Goal: Information Seeking & Learning: Find specific fact

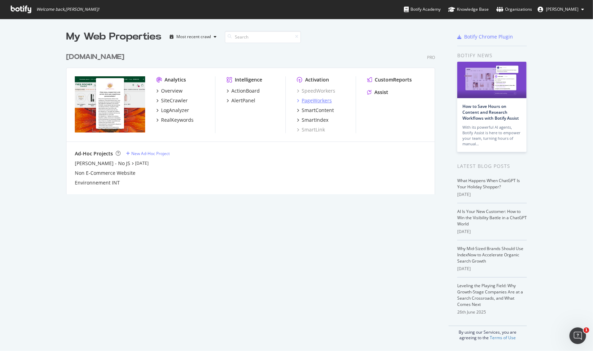
click at [309, 101] on div "PageWorkers" at bounding box center [317, 100] width 30 height 7
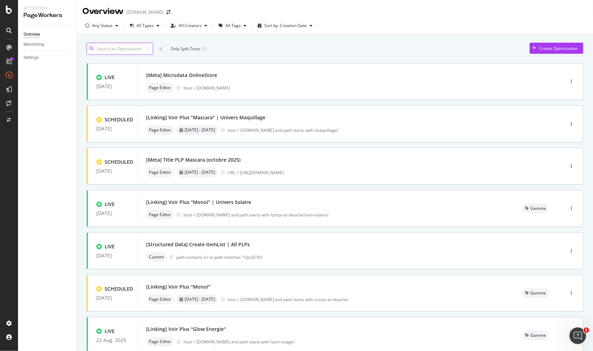
click at [131, 46] on input at bounding box center [120, 49] width 67 height 12
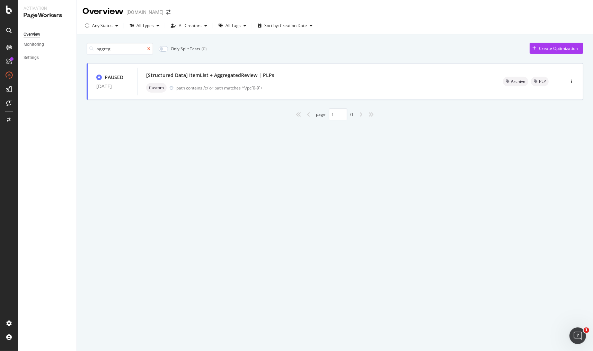
click at [150, 50] on icon at bounding box center [148, 49] width 3 height 4
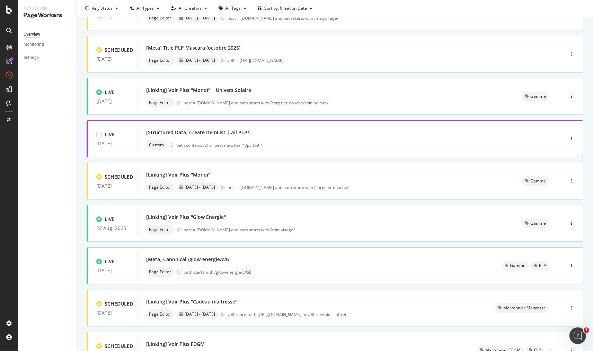
scroll to position [154, 0]
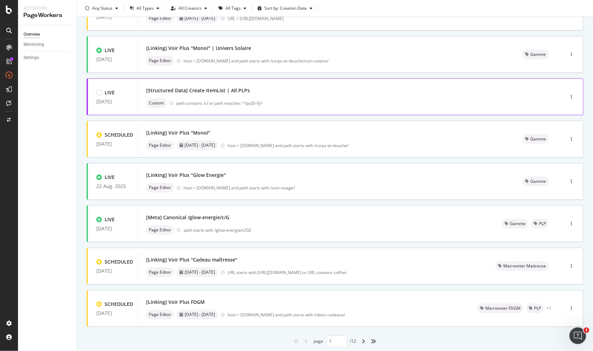
click at [279, 102] on div "path contains /c/ or path matches ^\/pc[0-9]+" at bounding box center [355, 103] width 359 height 6
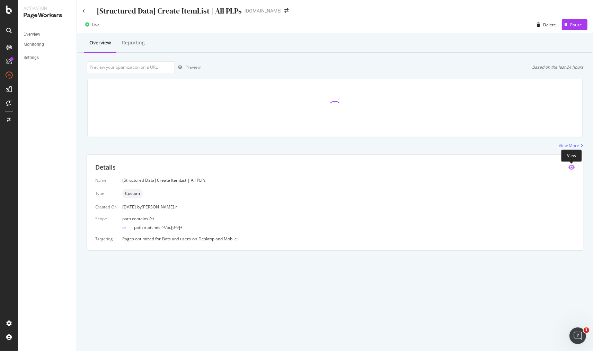
click at [573, 167] on icon "eye" at bounding box center [572, 167] width 6 height 6
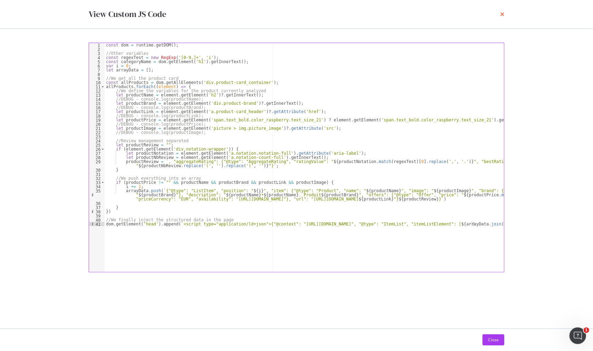
click at [504, 15] on icon "times" at bounding box center [502, 14] width 4 height 6
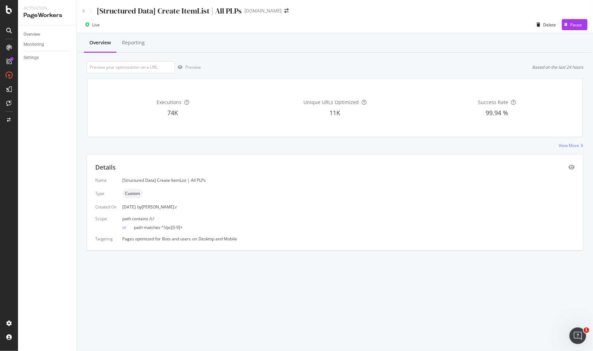
click at [82, 11] on icon at bounding box center [83, 11] width 3 height 4
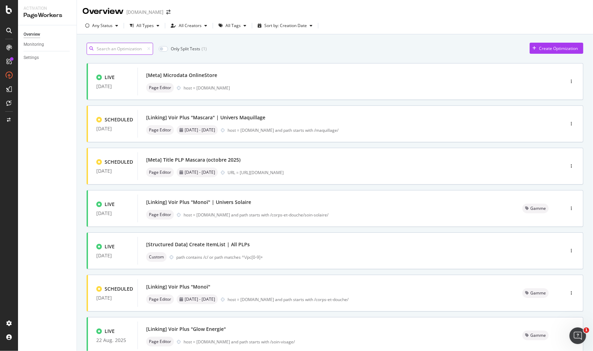
click at [132, 47] on input at bounding box center [120, 49] width 67 height 12
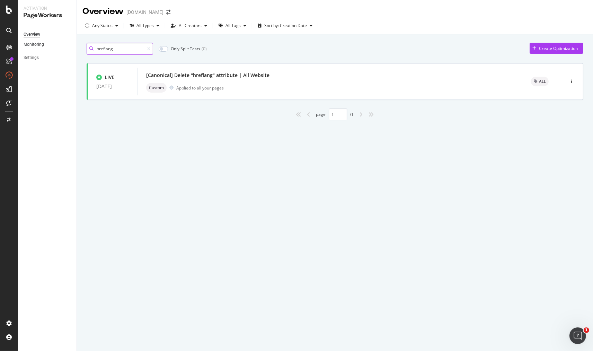
click at [68, 47] on div "Activation PageWorkers Overview Monitoring Settings Overview [DOMAIN_NAME] Any …" at bounding box center [305, 175] width 575 height 351
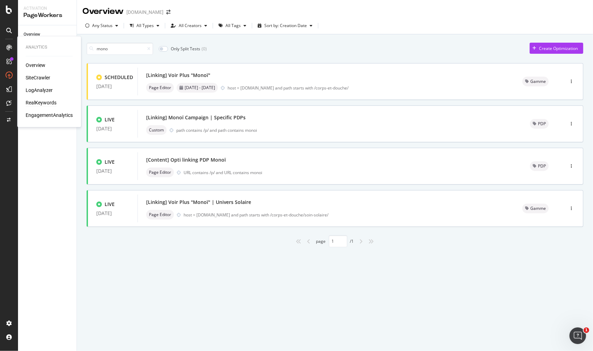
click at [37, 102] on div "RealKeywords" at bounding box center [41, 102] width 31 height 7
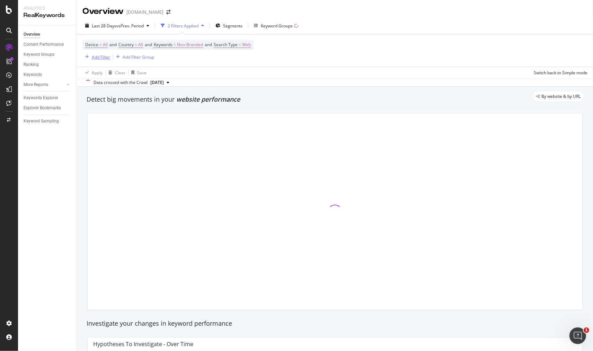
click at [102, 56] on div "Add Filter" at bounding box center [101, 57] width 18 height 6
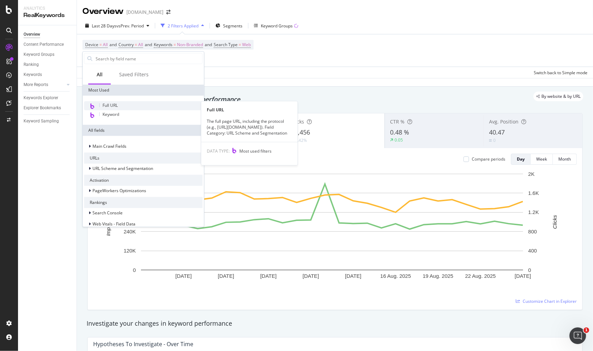
click at [112, 106] on span "Full URL" at bounding box center [110, 105] width 15 height 6
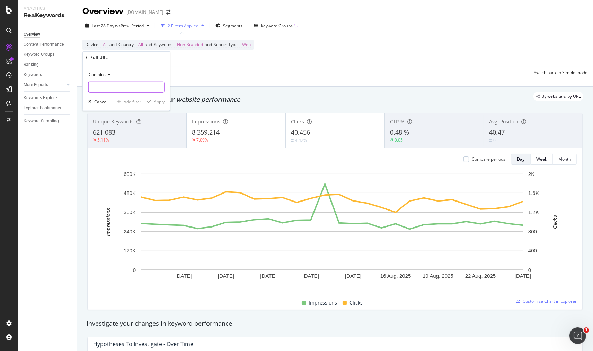
click at [106, 85] on input "text" at bounding box center [127, 86] width 76 height 11
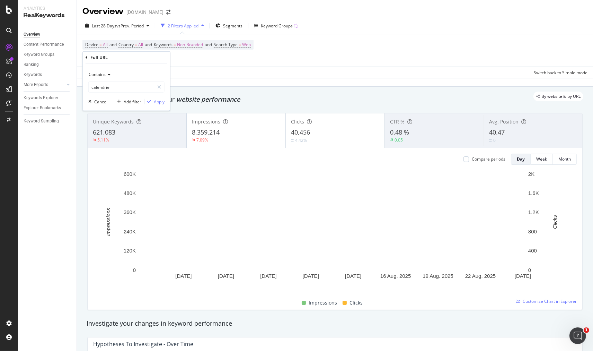
type input "calendrier"
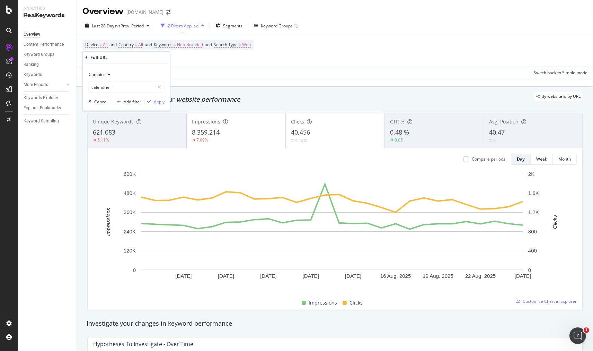
click at [160, 102] on div "Apply" at bounding box center [159, 101] width 11 height 6
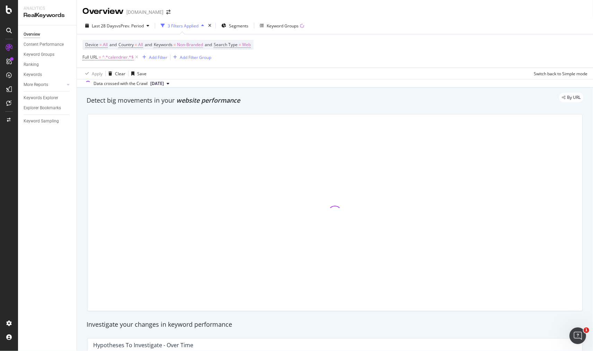
click at [196, 44] on span "Non-Branded" at bounding box center [190, 45] width 26 height 10
click at [186, 63] on span "Non-Branded" at bounding box center [178, 61] width 29 height 6
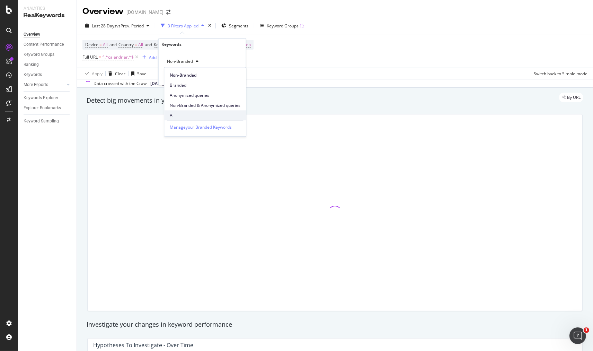
click at [178, 115] on span "All" at bounding box center [205, 115] width 71 height 6
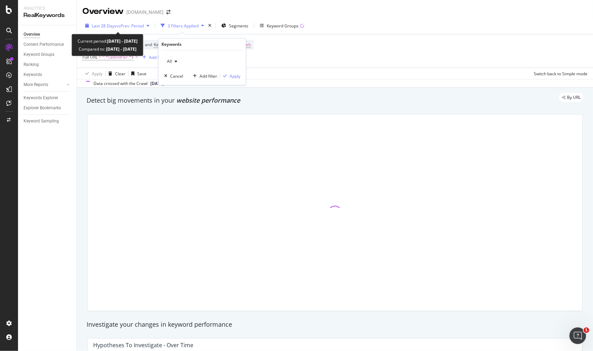
click at [146, 25] on div "button" at bounding box center [148, 26] width 8 height 4
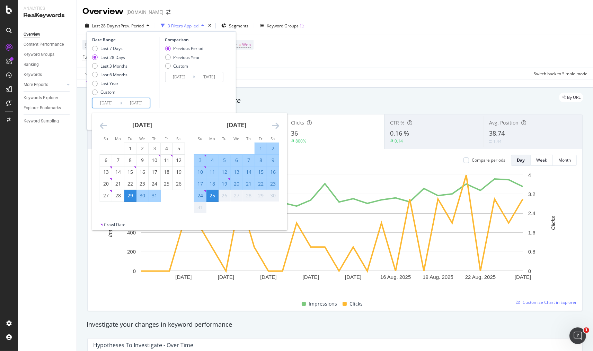
click at [110, 102] on input "[DATE]" at bounding box center [107, 103] width 28 height 10
click at [103, 125] on icon "Move backward to switch to the previous month." at bounding box center [103, 125] width 7 height 8
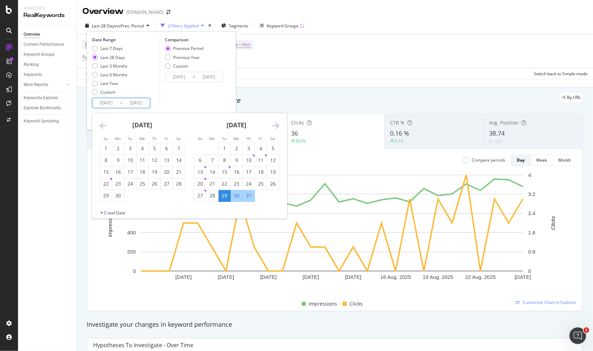
click at [103, 125] on icon "Move backward to switch to the previous month." at bounding box center [103, 125] width 7 height 8
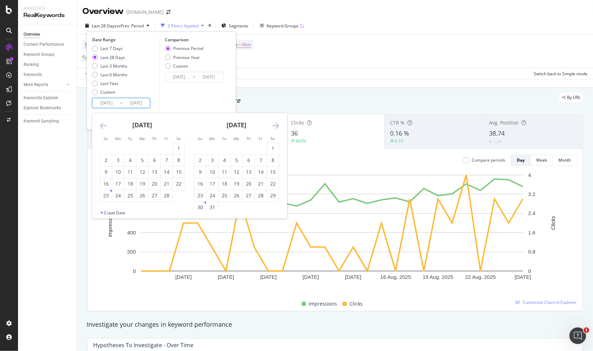
click at [103, 125] on icon "Move backward to switch to the previous month." at bounding box center [103, 125] width 7 height 8
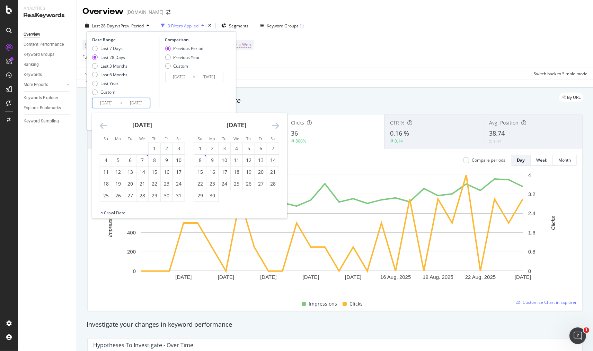
click at [103, 125] on icon "Move backward to switch to the previous month." at bounding box center [103, 125] width 7 height 8
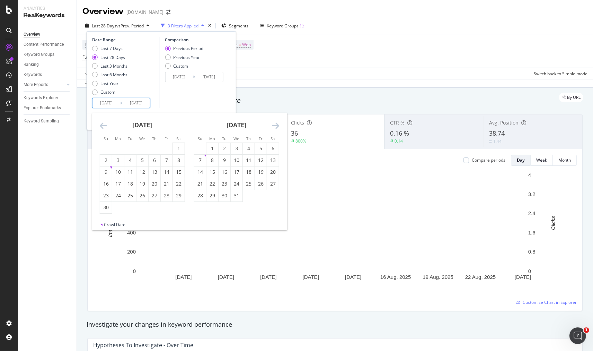
click at [103, 125] on icon "Move backward to switch to the previous month." at bounding box center [103, 125] width 7 height 8
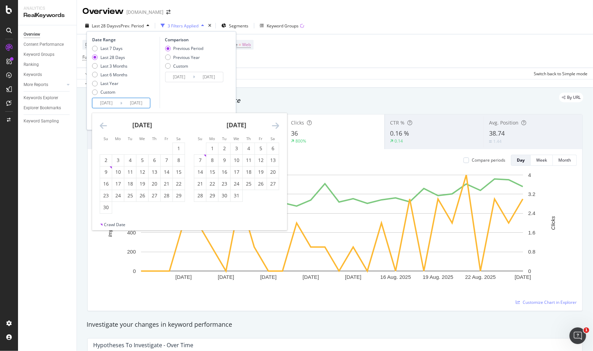
click at [103, 125] on icon "Move backward to switch to the previous month." at bounding box center [103, 125] width 7 height 8
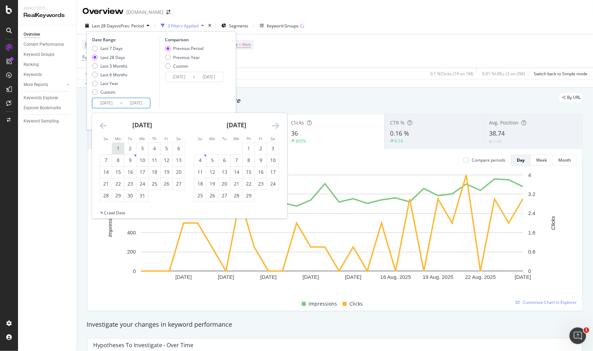
click at [117, 147] on div "1" at bounding box center [118, 148] width 12 height 7
type input "[DATE]"
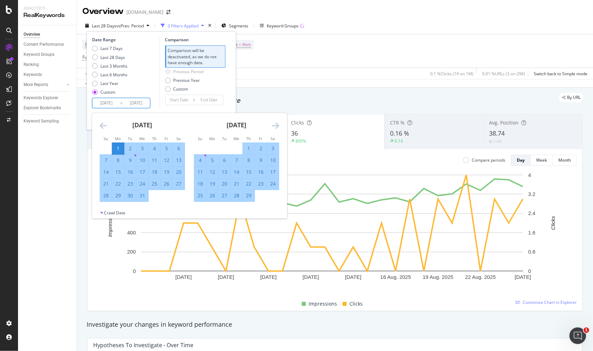
click at [276, 125] on icon "Move forward to switch to the next month." at bounding box center [275, 125] width 7 height 8
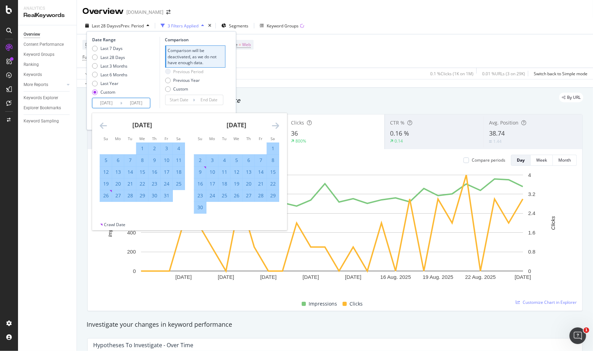
click at [276, 125] on icon "Move forward to switch to the next month." at bounding box center [275, 125] width 7 height 8
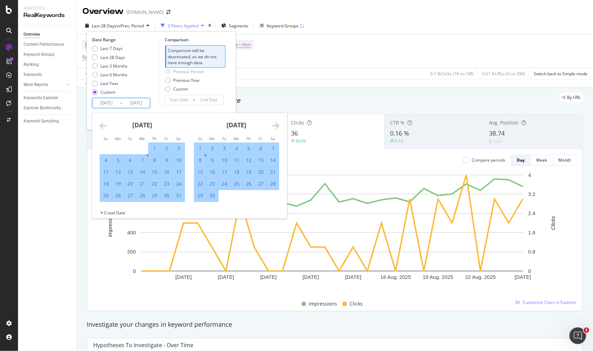
click at [276, 125] on icon "Move forward to switch to the next month." at bounding box center [275, 125] width 7 height 8
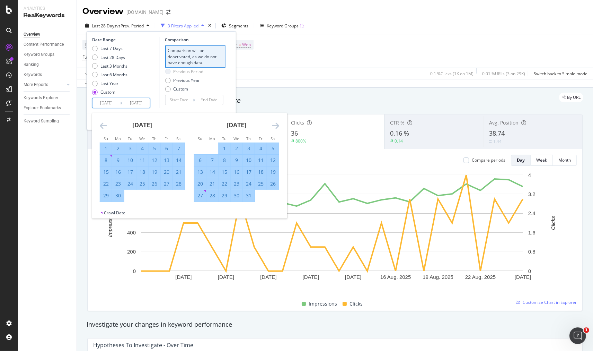
click at [276, 125] on icon "Move forward to switch to the next month." at bounding box center [275, 125] width 7 height 8
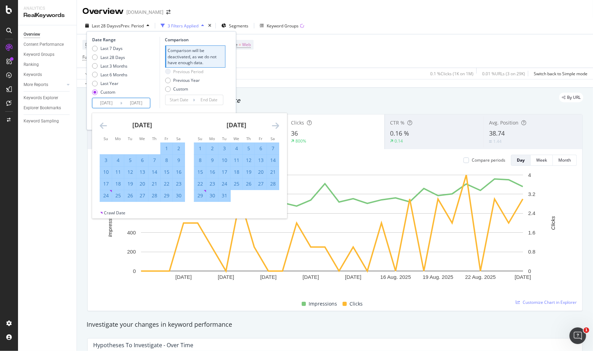
click at [226, 194] on div "31" at bounding box center [225, 195] width 12 height 7
type input "[DATE]"
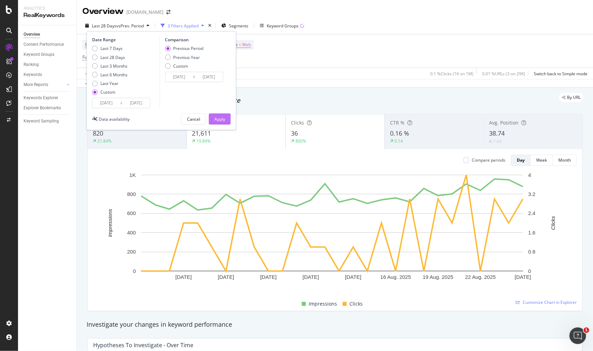
click at [219, 119] on div "Apply" at bounding box center [219, 119] width 11 height 6
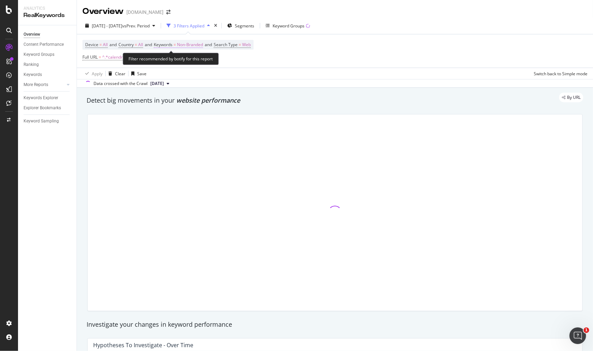
click at [176, 46] on span "=" at bounding box center [175, 45] width 2 height 6
click at [185, 60] on span "Non-Branded" at bounding box center [178, 61] width 29 height 6
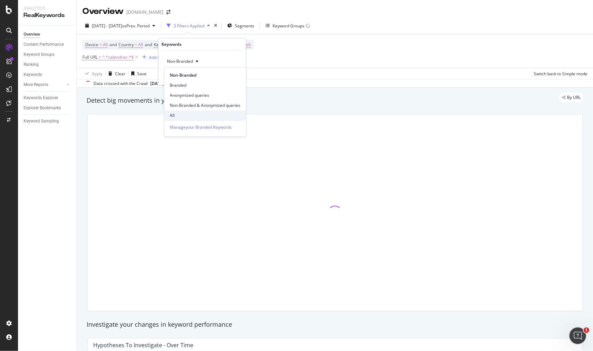
click at [182, 115] on span "All" at bounding box center [205, 115] width 71 height 6
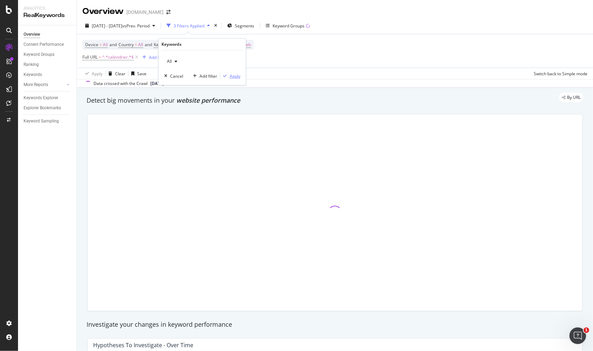
click at [236, 76] on div "Apply" at bounding box center [235, 76] width 11 height 6
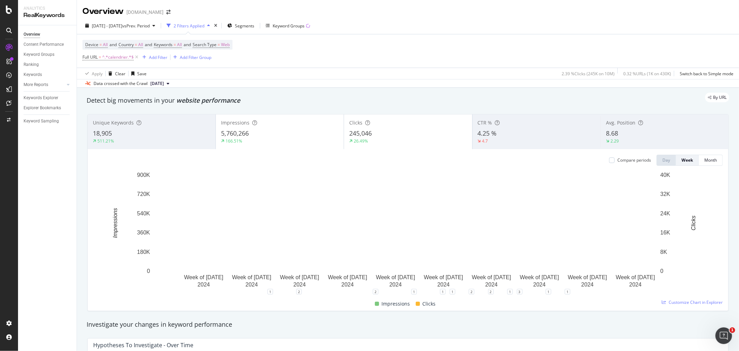
scroll to position [38, 0]
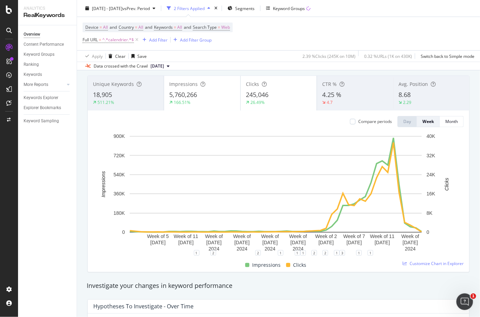
click at [209, 95] on div "5,760,266" at bounding box center [201, 94] width 65 height 9
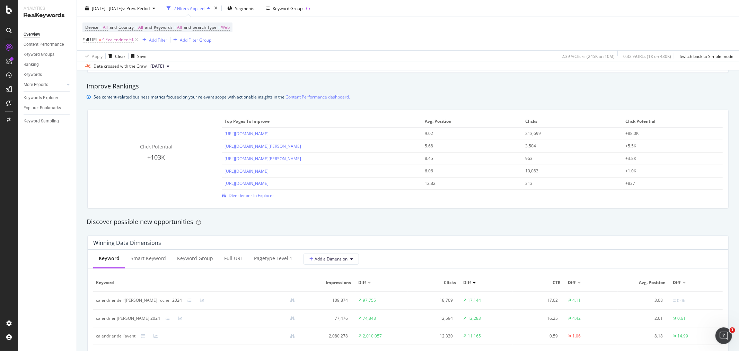
scroll to position [539, 0]
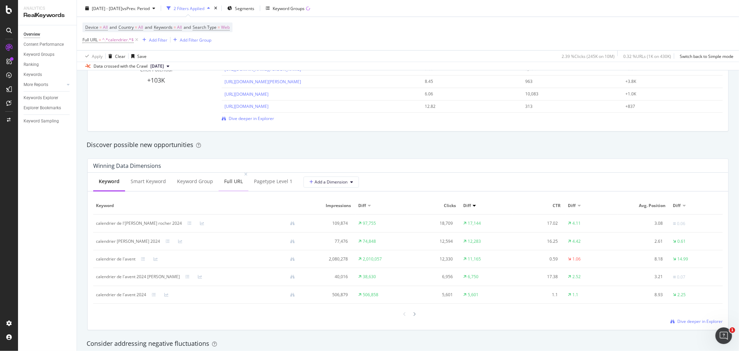
click at [233, 183] on div "Full URL" at bounding box center [233, 181] width 19 height 7
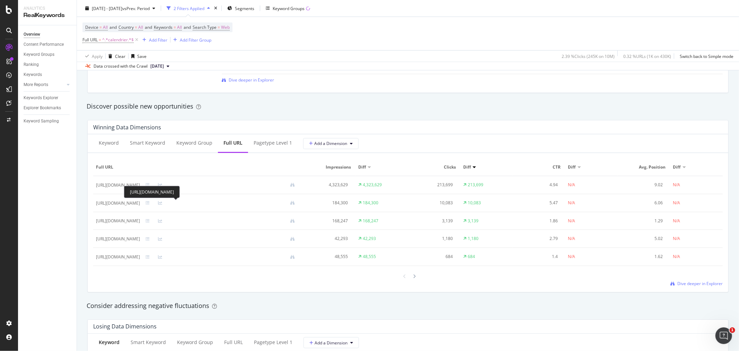
drag, startPoint x: 97, startPoint y: 203, endPoint x: 255, endPoint y: 200, distance: 158.0
click at [140, 200] on div "[URL][DOMAIN_NAME]" at bounding box center [118, 203] width 44 height 6
copy div "[URL][DOMAIN_NAME]"
